Goal: Participate in discussion: Engage in conversation with other users on a specific topic

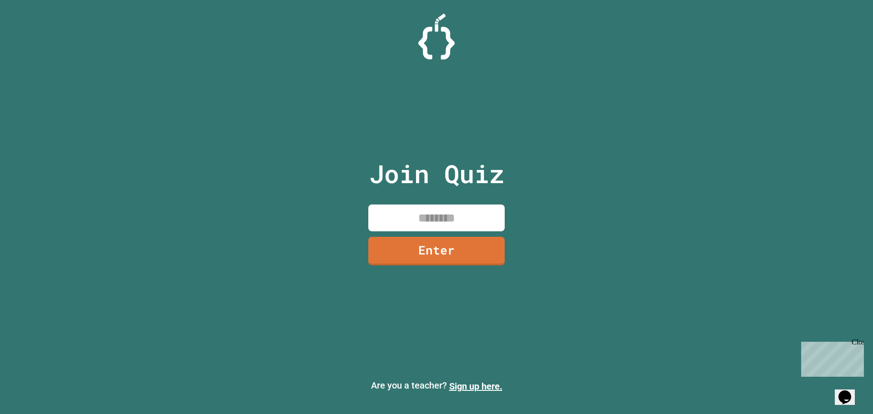
click at [444, 207] on input at bounding box center [436, 218] width 136 height 27
click at [471, 207] on input at bounding box center [436, 218] width 136 height 27
drag, startPoint x: 644, startPoint y: 116, endPoint x: 583, endPoint y: 117, distance: 61.9
click at [644, 116] on div "Join Quiz Enter Are you a teacher? Sign up here." at bounding box center [436, 207] width 873 height 414
click at [450, 222] on input at bounding box center [436, 218] width 136 height 27
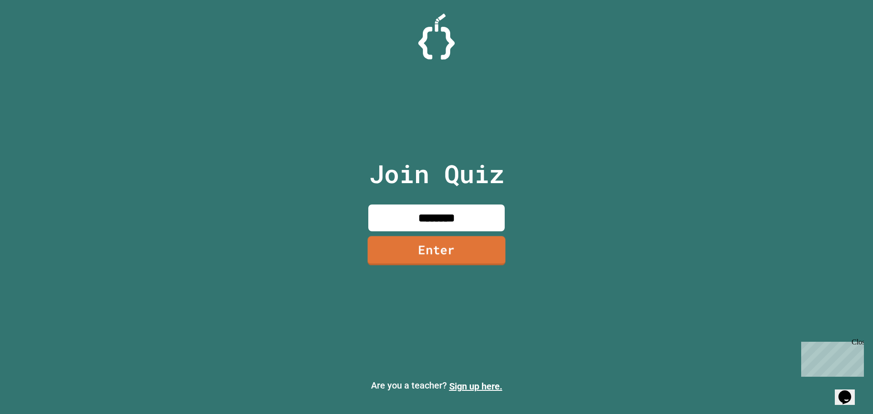
type input "********"
click at [464, 248] on link "Enter" at bounding box center [436, 250] width 138 height 29
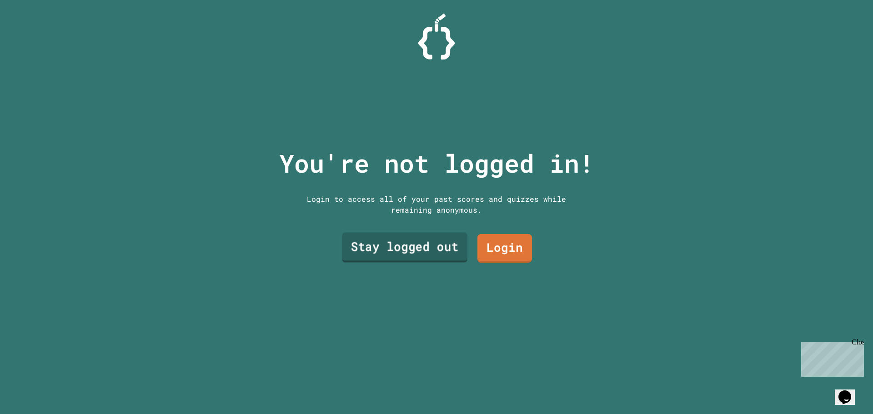
click at [444, 243] on link "Stay logged out" at bounding box center [405, 248] width 126 height 30
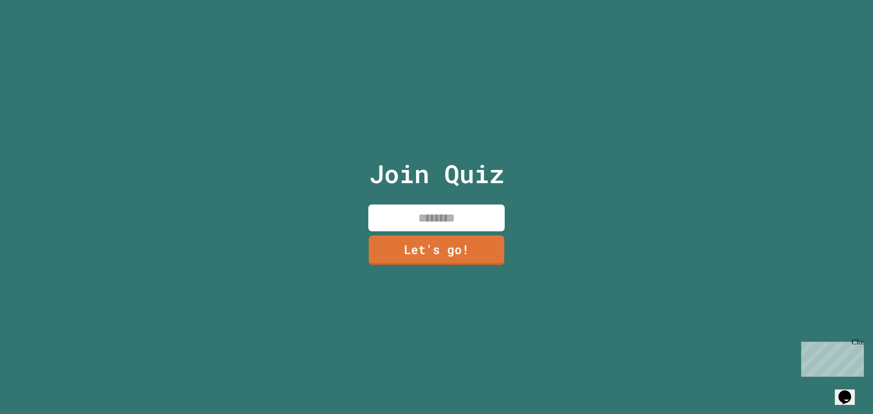
click at [449, 215] on input at bounding box center [436, 218] width 136 height 27
type input "*****"
click at [426, 258] on link "Let's go!" at bounding box center [436, 250] width 125 height 30
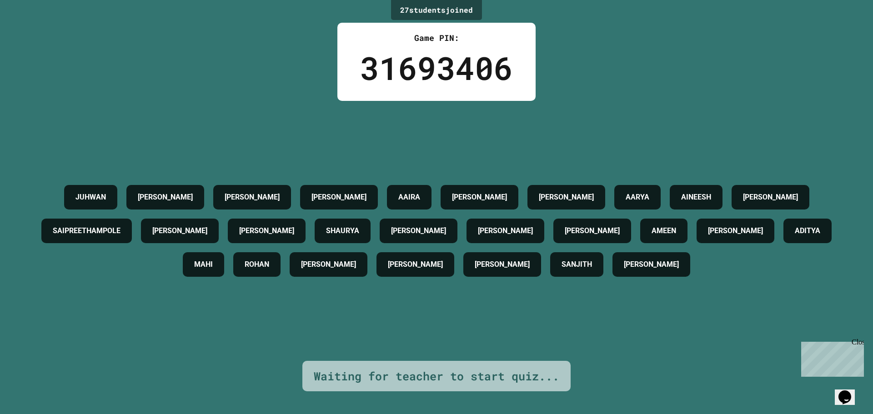
drag, startPoint x: 840, startPoint y: 391, endPoint x: 846, endPoint y: 389, distance: 5.6
click at [846, 390] on div "Opens Chat This icon Opens the chat window." at bounding box center [845, 397] width 15 height 15
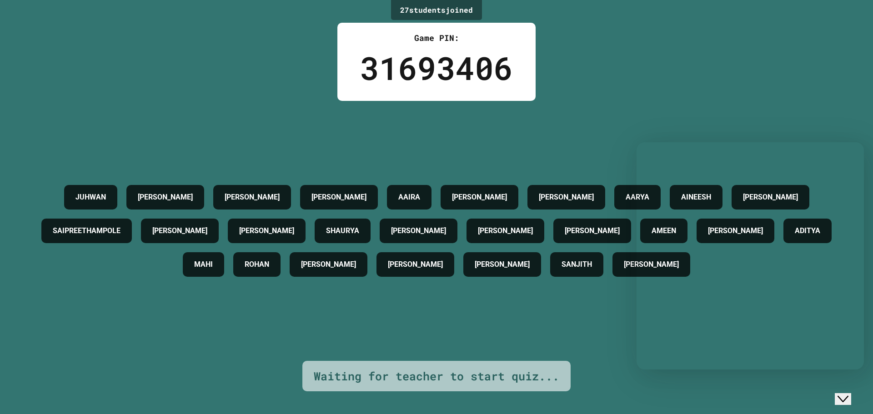
click at [849, 394] on icon "Close Chat This icon closes the chat window." at bounding box center [843, 399] width 11 height 11
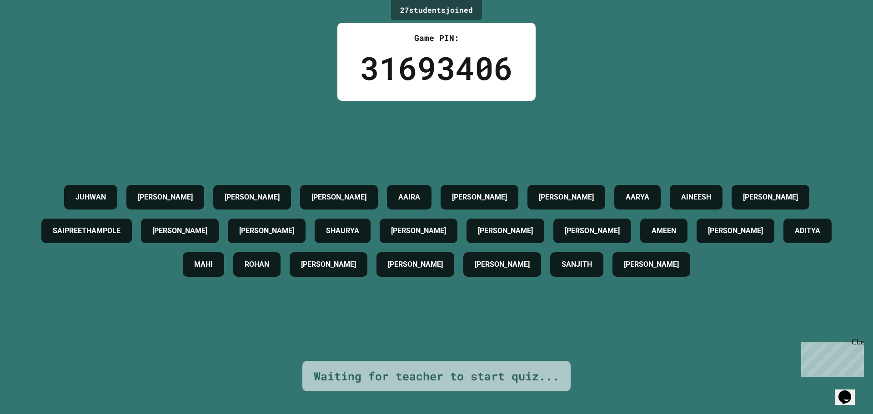
click at [850, 391] on icon "Chat widget" at bounding box center [845, 398] width 13 height 14
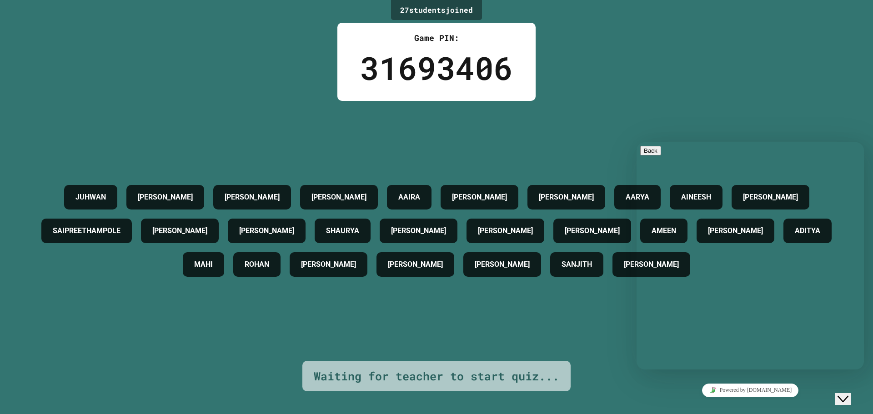
click at [637, 142] on textarea at bounding box center [637, 142] width 0 height 0
type textarea "*********"
type textarea "*"
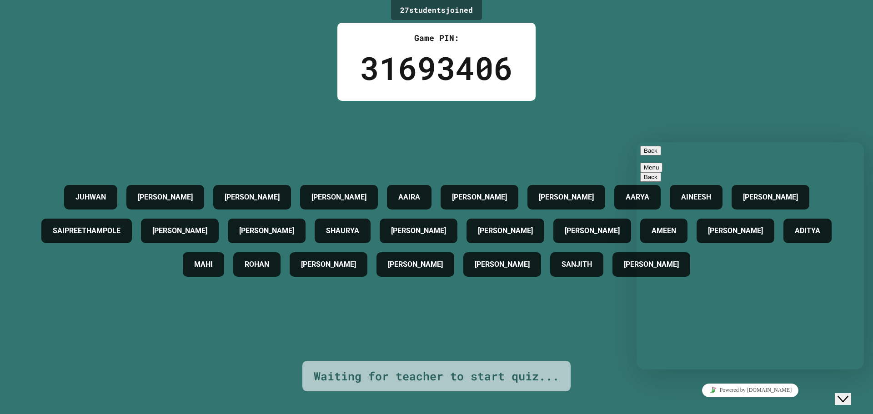
type textarea "***"
click at [700, 103] on div "[PERSON_NAME] [PERSON_NAME] [PERSON_NAME] [PERSON_NAME] AINEESH [PERSON_NAME] S…" at bounding box center [437, 231] width 828 height 260
click at [656, 154] on button "Back" at bounding box center [650, 151] width 21 height 10
click at [659, 75] on div "27 student s joined Game PIN: 31693406 [PERSON_NAME] [PERSON_NAME] [PERSON_NAME…" at bounding box center [436, 207] width 873 height 414
click at [633, 312] on div "[PERSON_NAME] [PERSON_NAME] [PERSON_NAME] [PERSON_NAME] AINEESH [PERSON_NAME] S…" at bounding box center [437, 231] width 828 height 260
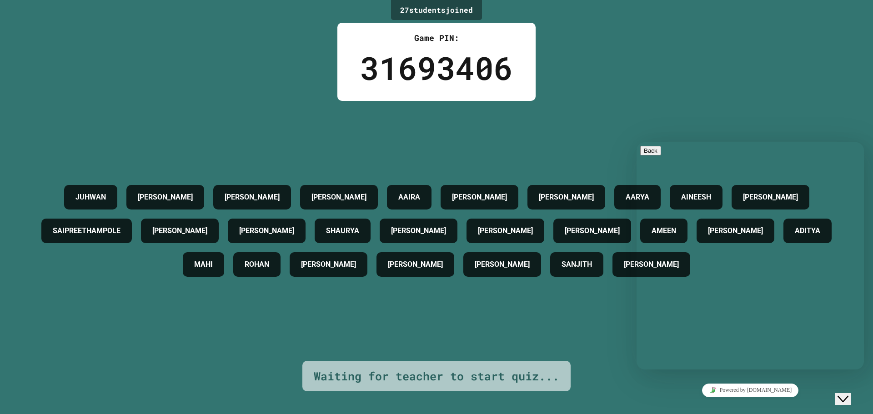
click at [849, 394] on icon "Close Chat This icon closes the chat window." at bounding box center [843, 399] width 11 height 11
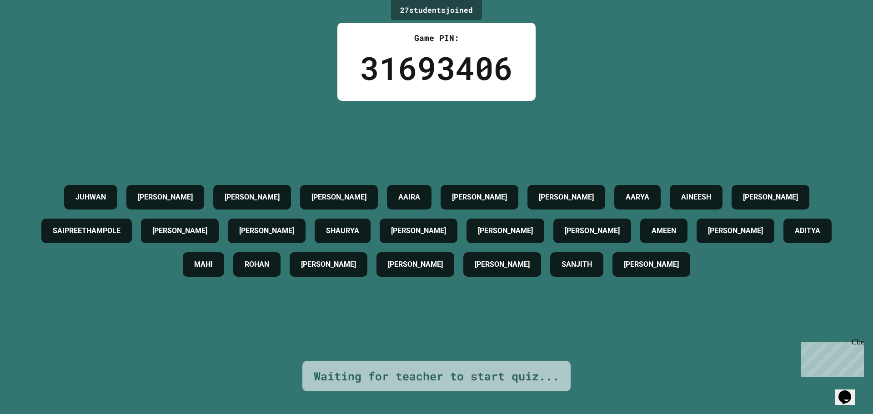
click at [850, 391] on icon "Chat widget" at bounding box center [845, 398] width 13 height 14
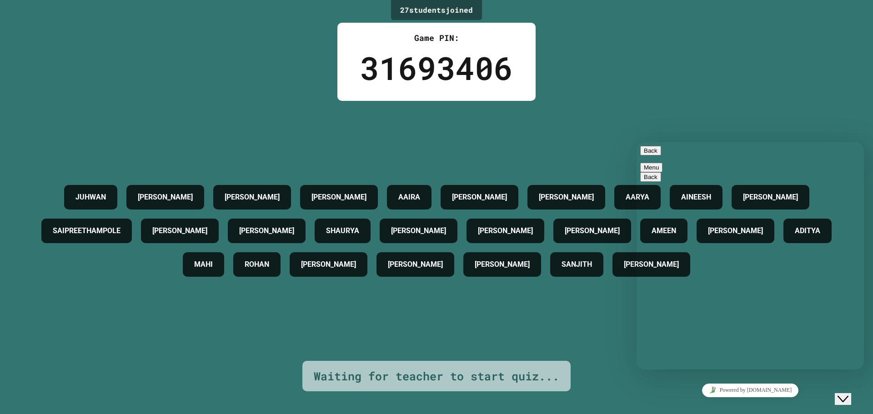
click at [849, 394] on icon "Close Chat This icon closes the chat window." at bounding box center [843, 399] width 11 height 11
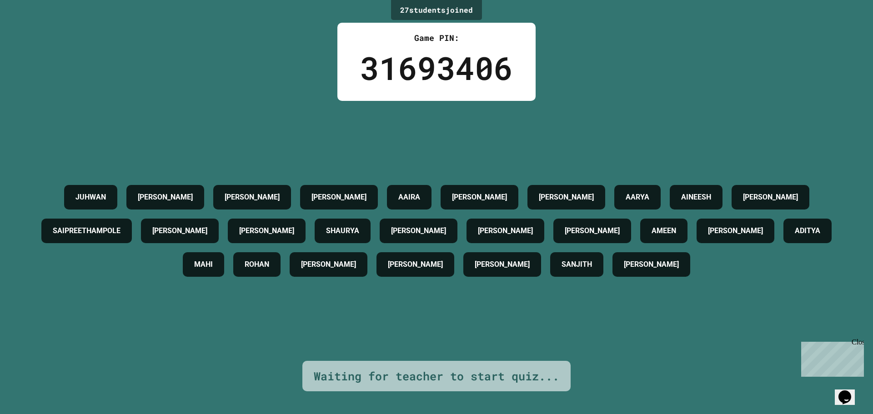
click at [436, 52] on div "31693406" at bounding box center [436, 68] width 153 height 48
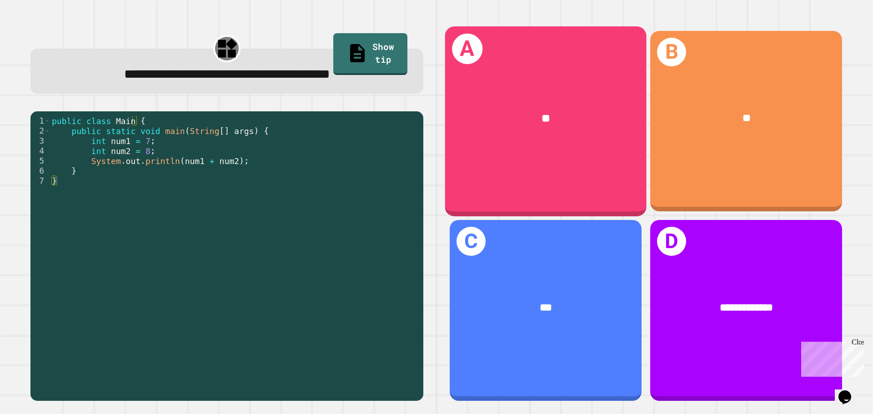
click at [584, 176] on div "A **" at bounding box center [545, 121] width 201 height 190
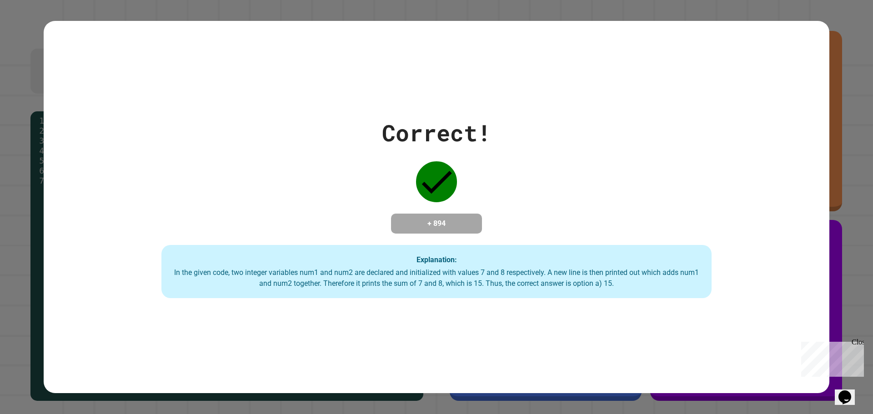
click at [861, 232] on div "Correct! + 894 Explanation: In the given code, two integer variables num1 and n…" at bounding box center [436, 207] width 873 height 414
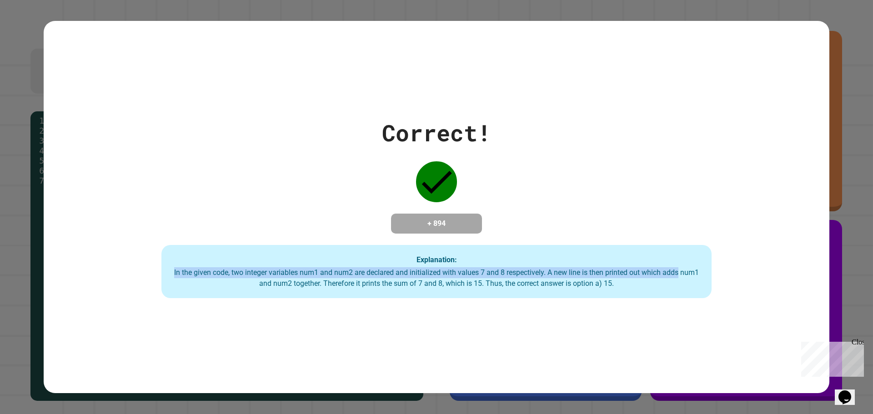
drag, startPoint x: 855, startPoint y: 251, endPoint x: 863, endPoint y: 270, distance: 21.0
click at [864, 272] on div "Correct! + 894 Explanation: In the given code, two integer variables num1 and n…" at bounding box center [436, 207] width 873 height 414
click at [692, 263] on div "Explanation: In the given code, two integer variables num1 and num2 are declare…" at bounding box center [436, 272] width 550 height 54
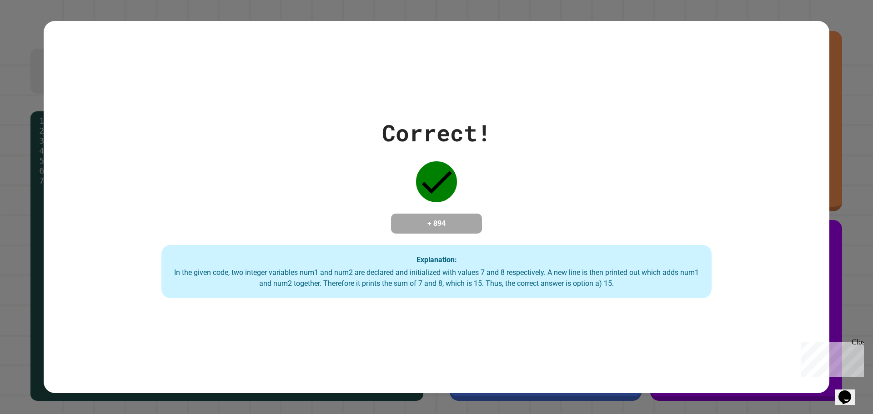
drag, startPoint x: 673, startPoint y: 251, endPoint x: 634, endPoint y: 243, distance: 39.3
click at [662, 249] on div "Explanation: In the given code, two integer variables num1 and num2 are declare…" at bounding box center [436, 272] width 550 height 54
click at [612, 227] on div "Correct! + 894 Explanation: In the given code, two integer variables num1 and n…" at bounding box center [437, 207] width 786 height 183
click at [833, 36] on div "Correct! + 894 Explanation: In the given code, two integer variables num1 and n…" at bounding box center [436, 207] width 873 height 414
click at [840, 38] on div "Correct! + 894 Explanation: In the given code, two integer variables num1 and n…" at bounding box center [436, 207] width 873 height 414
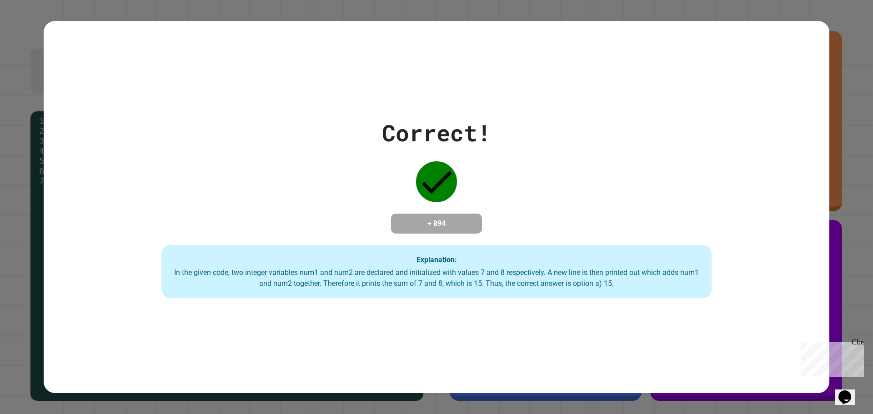
click at [842, 393] on icon "Opens Chat This icon Opens the chat window." at bounding box center [845, 397] width 15 height 15
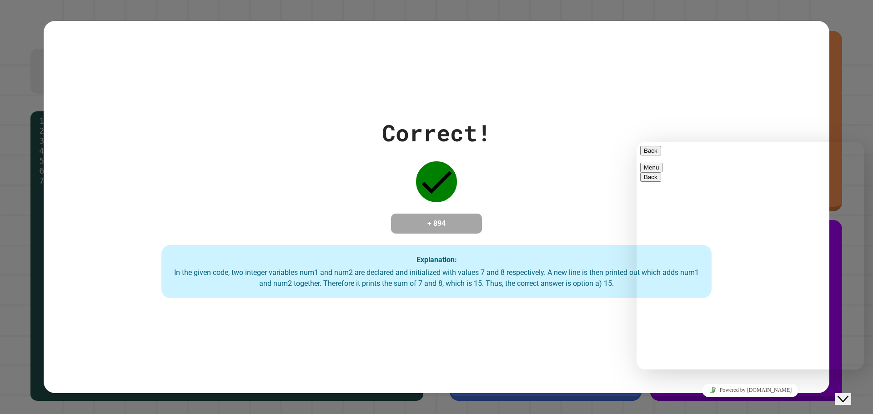
click at [842, 394] on div "Close Chat This icon closes the chat window." at bounding box center [843, 399] width 11 height 11
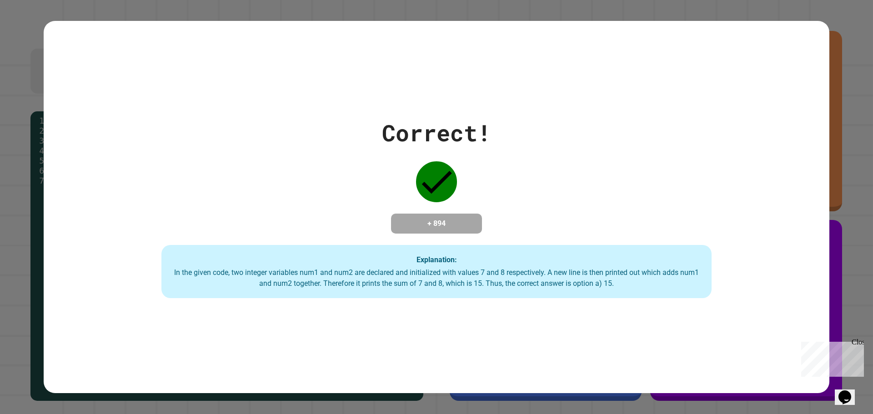
click at [842, 392] on icon "Opens Chat This icon Opens the chat window." at bounding box center [845, 397] width 15 height 15
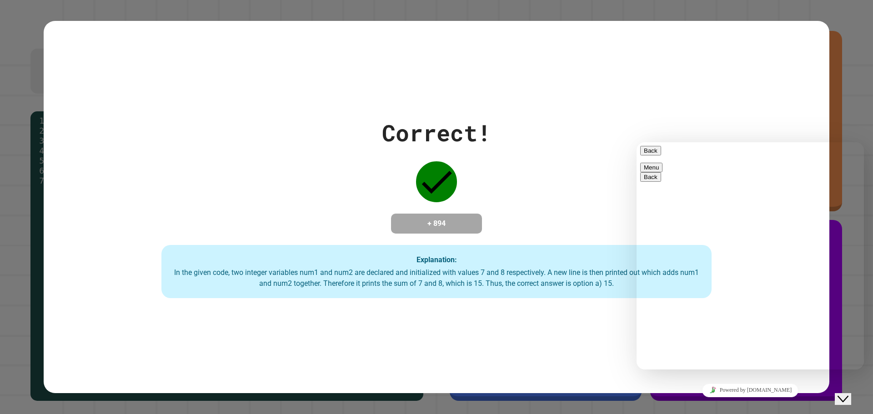
click at [842, 394] on div "Close Chat This icon closes the chat window." at bounding box center [843, 399] width 11 height 11
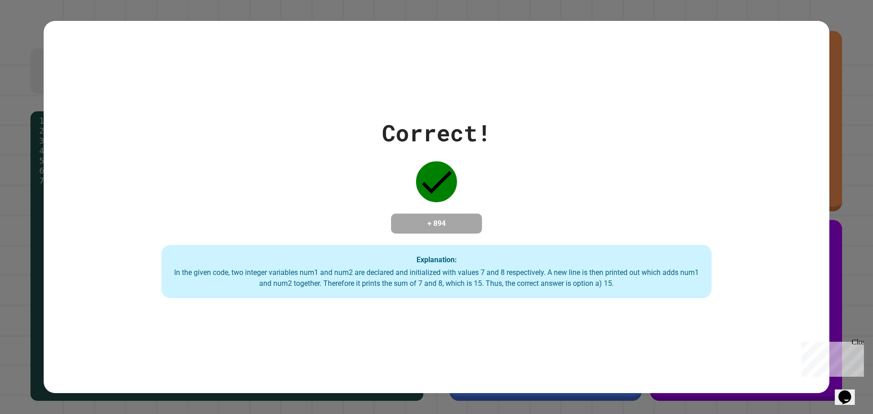
drag, startPoint x: 353, startPoint y: 3, endPoint x: 629, endPoint y: 48, distance: 278.8
click at [629, 53] on div "Correct! + 894 Explanation: In the given code, two integer variables num1 and n…" at bounding box center [437, 207] width 786 height 373
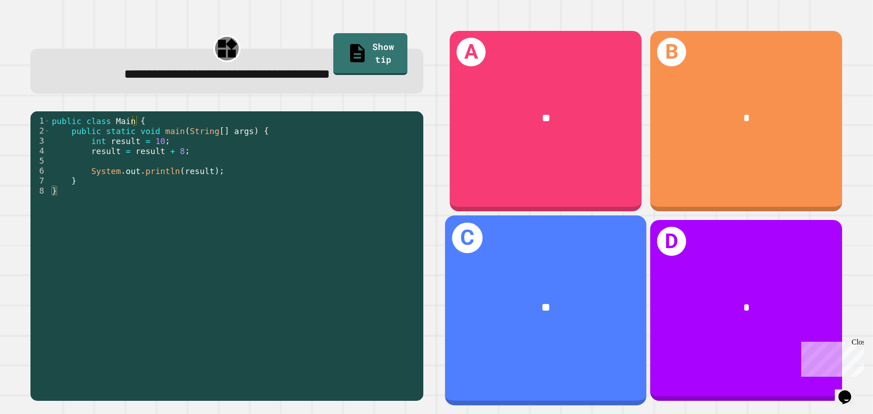
click at [511, 278] on div "**" at bounding box center [545, 308] width 201 height 61
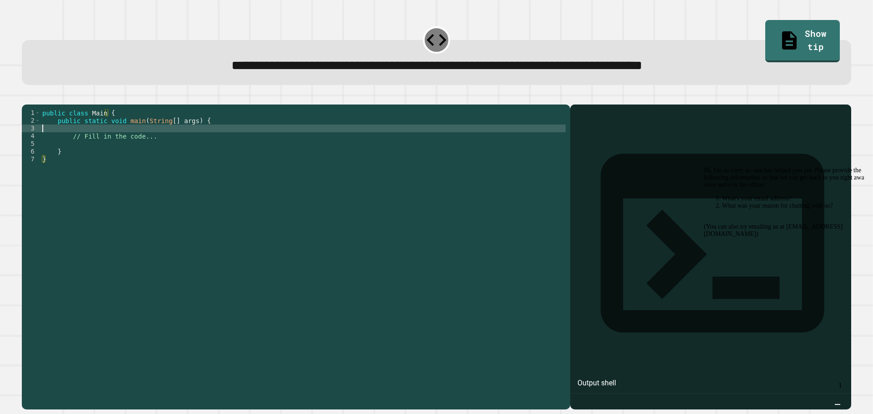
click at [85, 141] on div "public class Main { public static void main ( String [ ] args ) { // Fill in th…" at bounding box center [302, 248] width 525 height 278
type textarea "*"
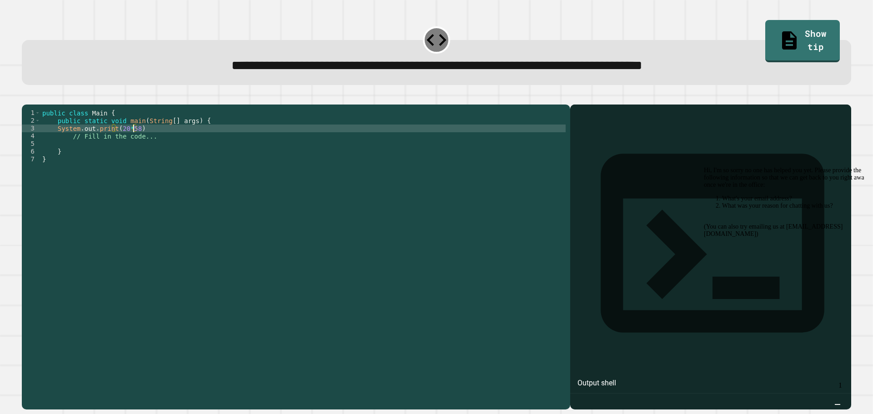
click at [193, 141] on div "public class Main { public static void main ( String [ ] args ) { System . out …" at bounding box center [302, 248] width 525 height 278
type textarea "**********"
click at [26, 97] on icon "button" at bounding box center [26, 97] width 0 height 0
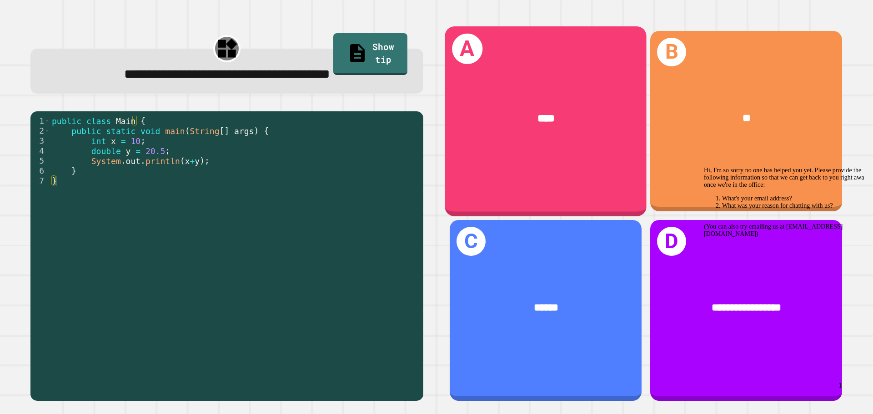
click at [539, 102] on div "****" at bounding box center [545, 118] width 201 height 61
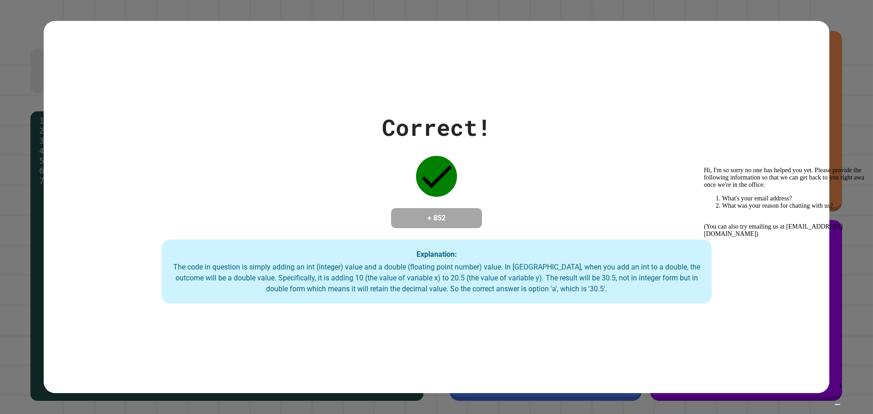
click at [820, 135] on div "Correct! + 852 Explanation: The code in question is simply adding an int (integ…" at bounding box center [437, 208] width 786 height 194
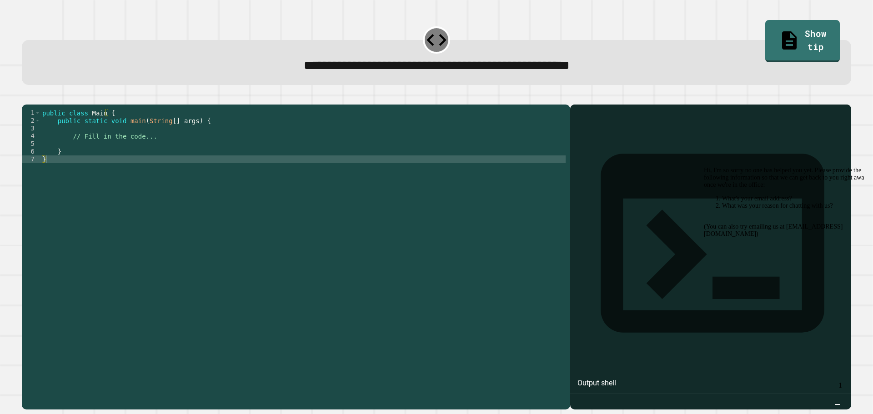
click at [86, 155] on div "public class Main { public static void main ( String [ ] args ) { // Fill in th…" at bounding box center [302, 248] width 525 height 278
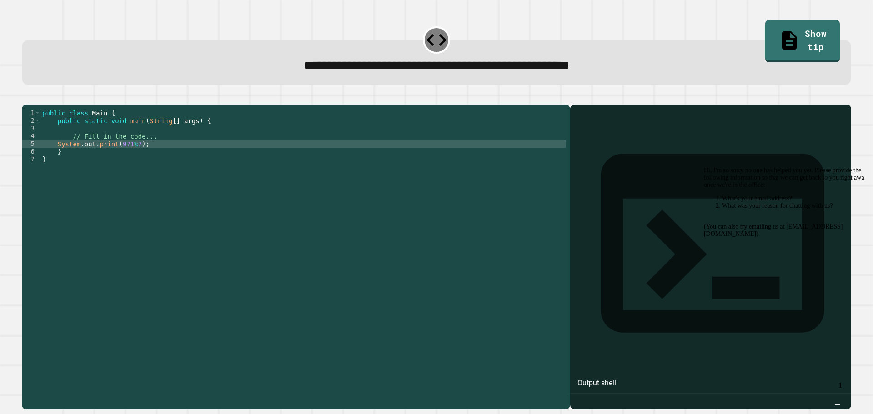
scroll to position [0, 1]
type textarea "**********"
click at [26, 97] on icon "button" at bounding box center [26, 97] width 0 height 0
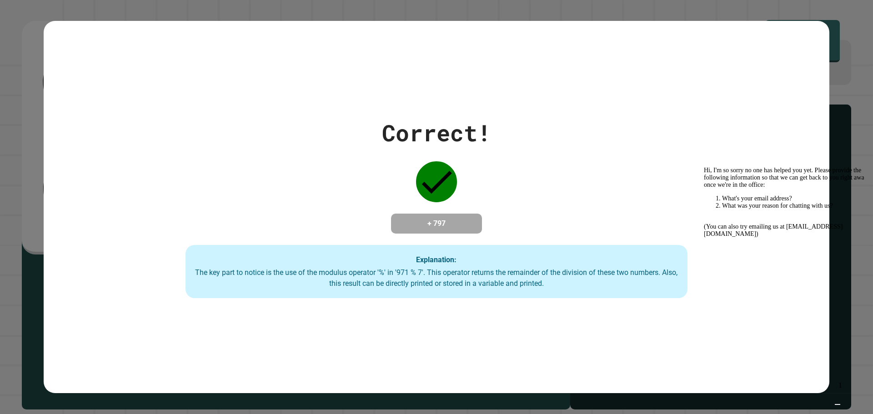
click at [838, 405] on img "Chat widget" at bounding box center [838, 405] width 0 height 0
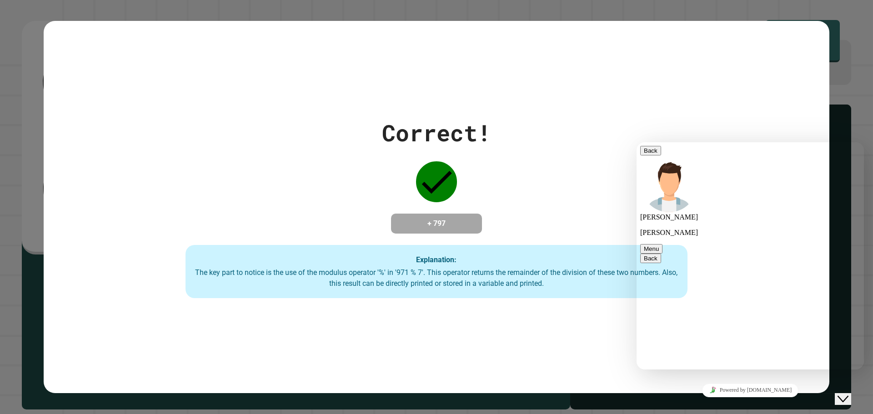
click at [637, 142] on textarea at bounding box center [637, 142] width 0 height 0
click at [845, 116] on div "Correct! + 797 Explanation: The key part to notice is the use of the modulus op…" at bounding box center [436, 207] width 873 height 414
click at [656, 156] on button "Back" at bounding box center [650, 151] width 21 height 10
click at [850, 112] on div "Correct! + 797 Explanation: The key part to notice is the use of the modulus op…" at bounding box center [436, 207] width 873 height 414
click at [841, 393] on button "Close Chat This icon closes the chat window." at bounding box center [843, 399] width 16 height 12
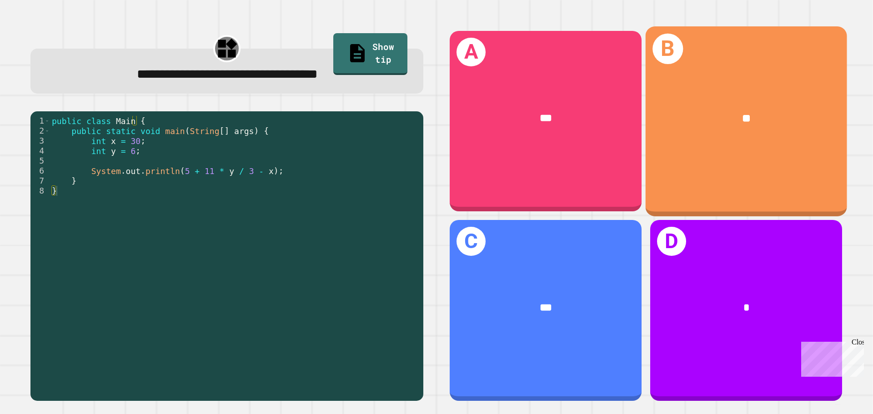
click at [766, 176] on div "B **" at bounding box center [746, 121] width 201 height 190
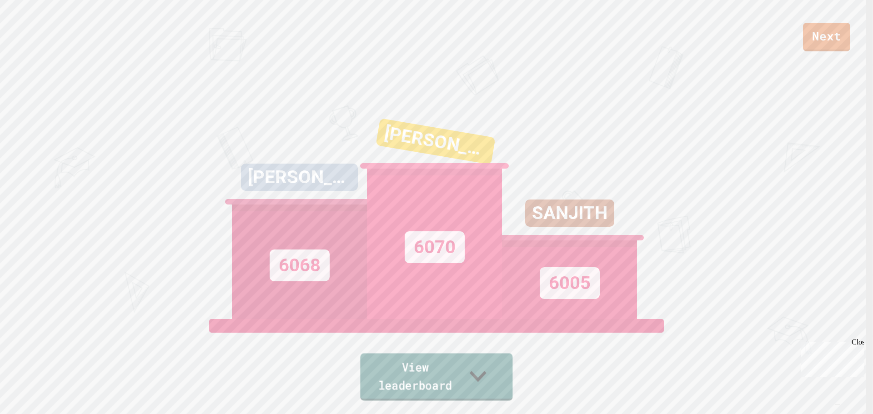
click at [469, 375] on link "View leaderboard" at bounding box center [436, 377] width 152 height 47
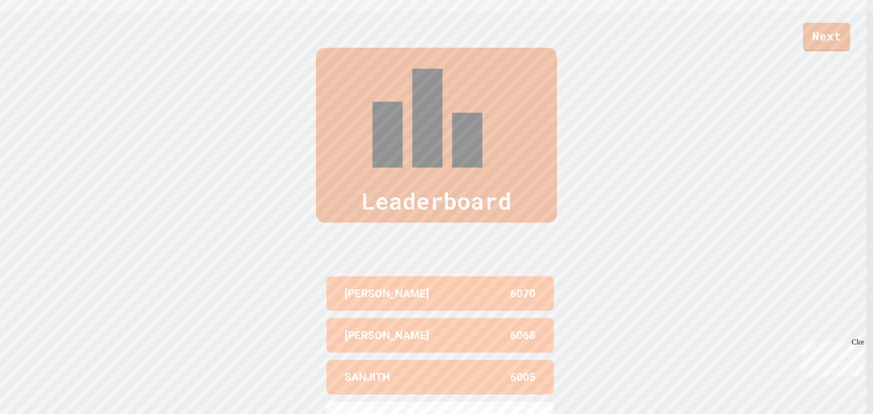
scroll to position [411, 0]
